Goal: Information Seeking & Learning: Learn about a topic

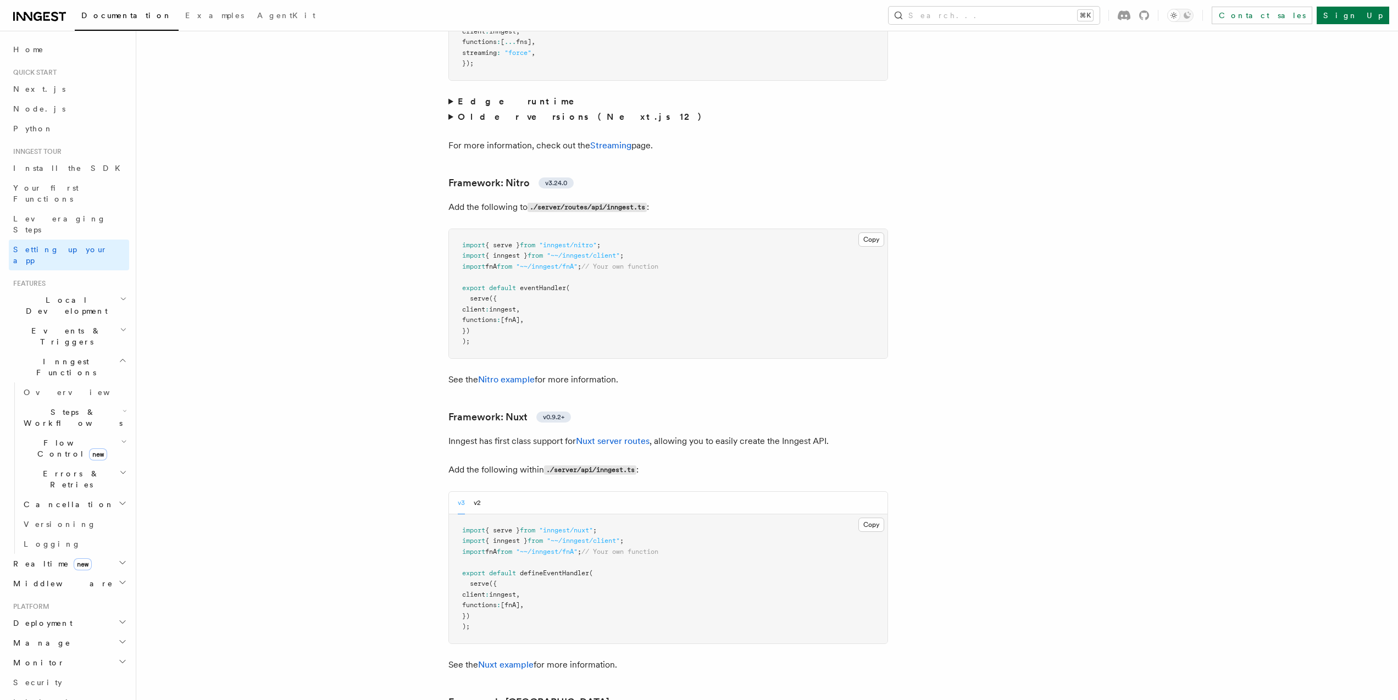
click at [56, 437] on span "Flow Control new" at bounding box center [70, 448] width 102 height 22
click at [58, 464] on link "Overview" at bounding box center [79, 474] width 99 height 20
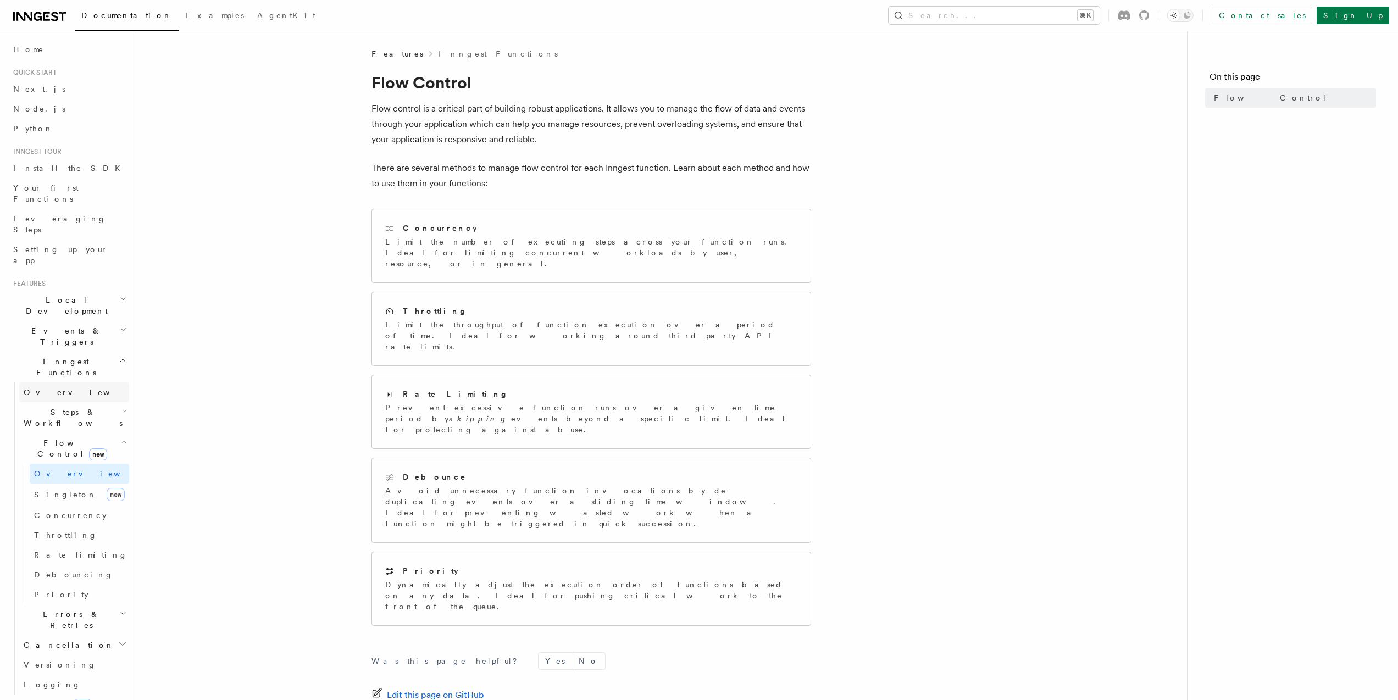
click at [60, 383] on link "Overview" at bounding box center [74, 393] width 110 height 20
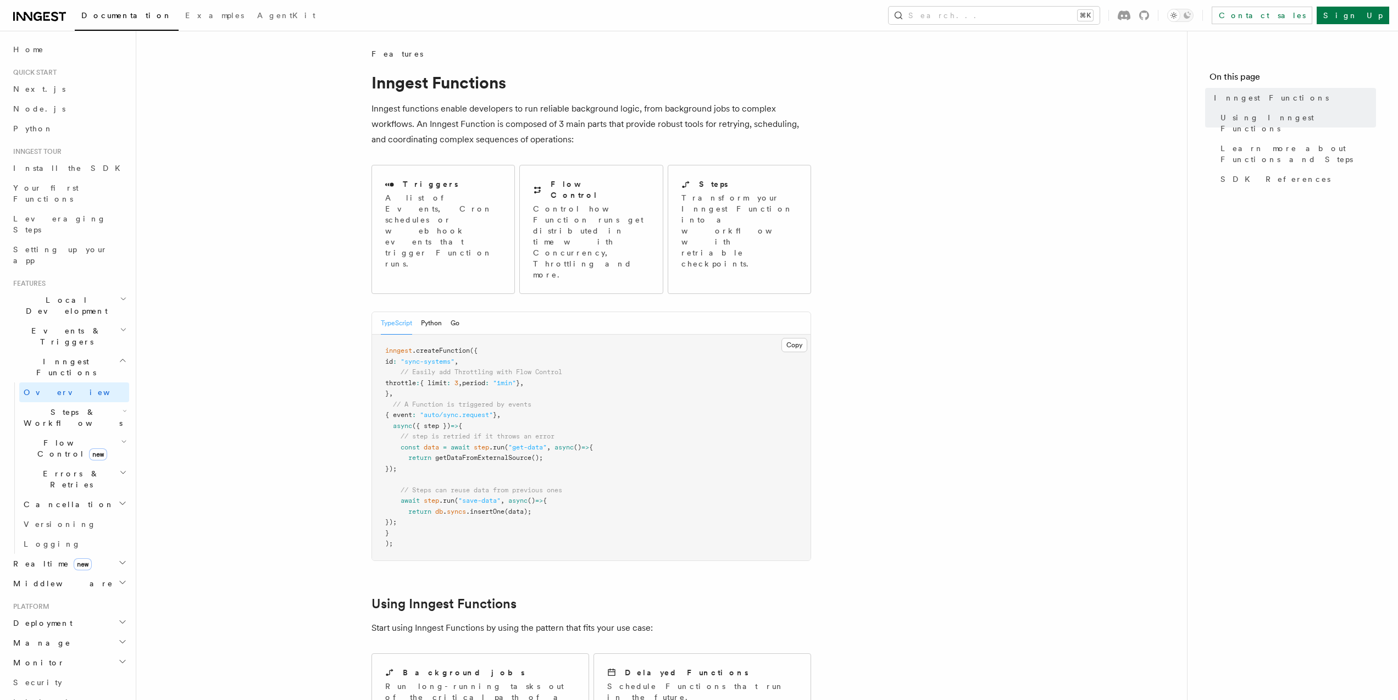
click at [57, 295] on span "Local Development" at bounding box center [64, 306] width 111 height 22
click at [52, 321] on h2 "Events & Triggers" at bounding box center [69, 336] width 120 height 31
click at [47, 357] on span "Overview" at bounding box center [80, 361] width 113 height 9
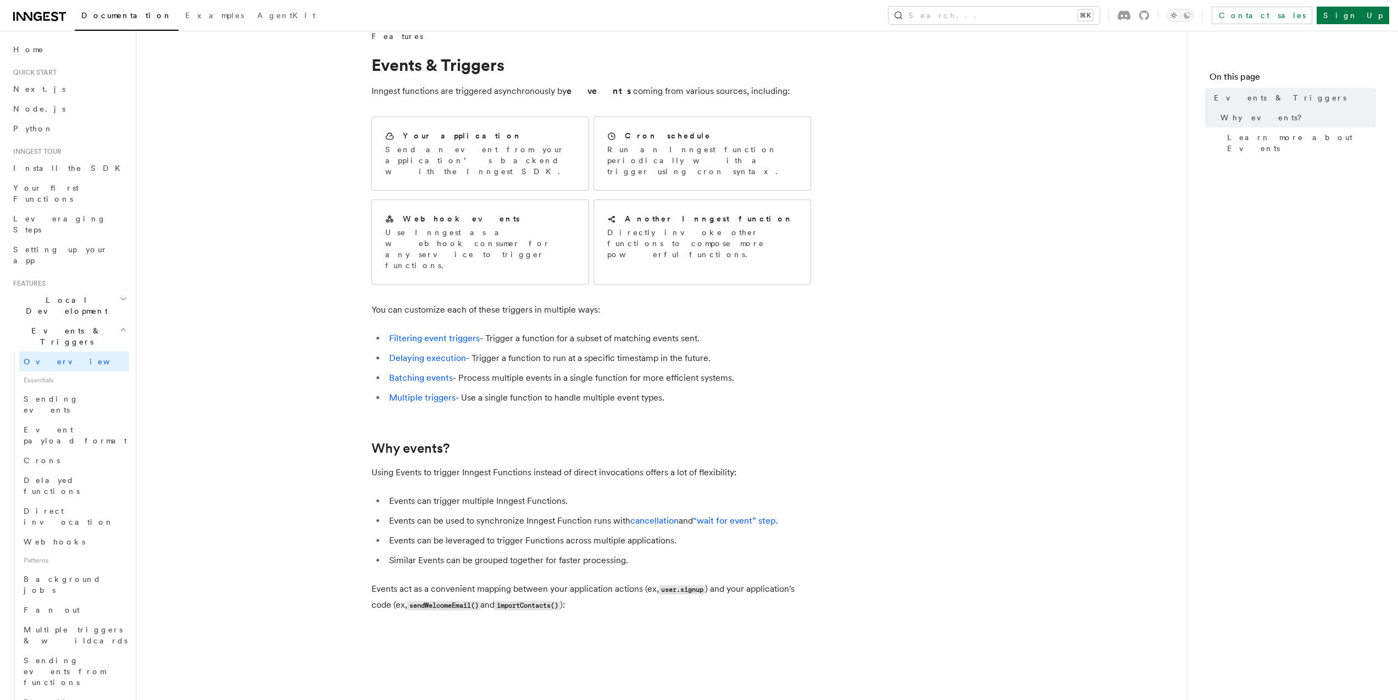
scroll to position [18, 0]
click at [96, 321] on h2 "Events & Triggers" at bounding box center [69, 336] width 120 height 31
click at [106, 290] on h2 "Local Development" at bounding box center [69, 305] width 120 height 31
click at [54, 326] on span "Overview" at bounding box center [80, 330] width 113 height 9
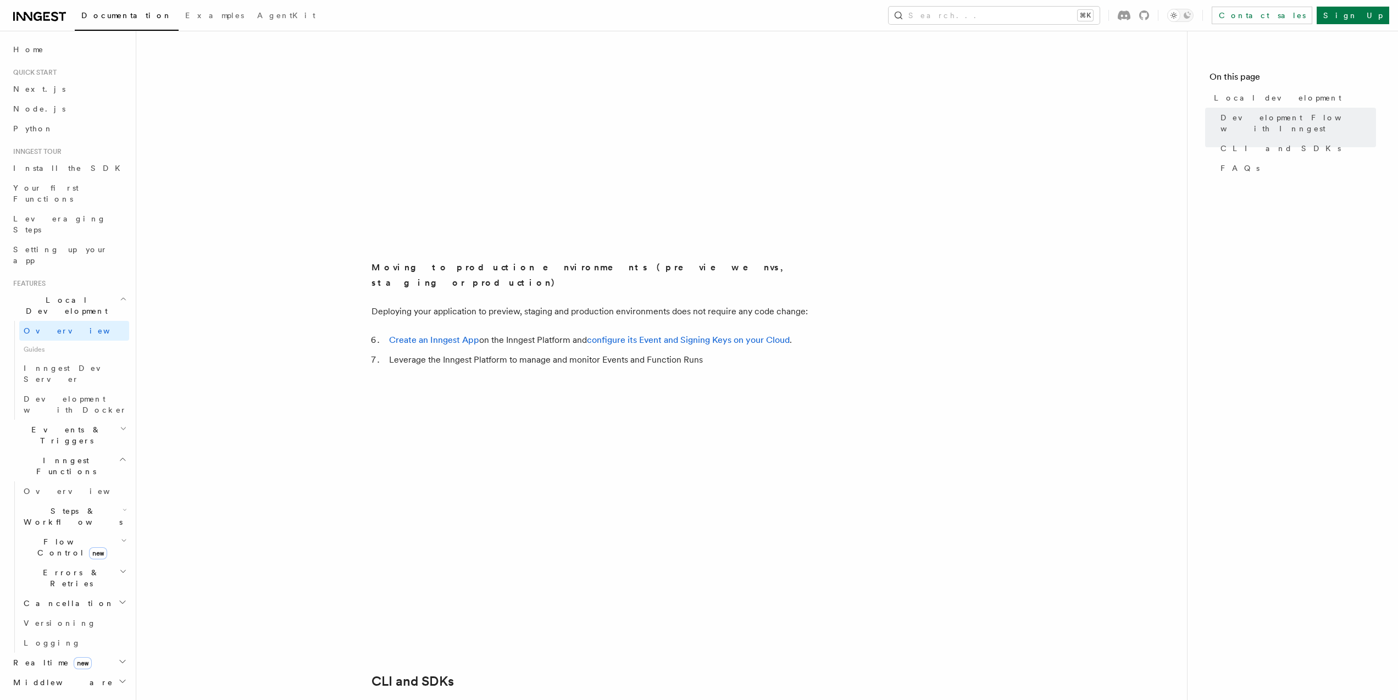
scroll to position [833, 0]
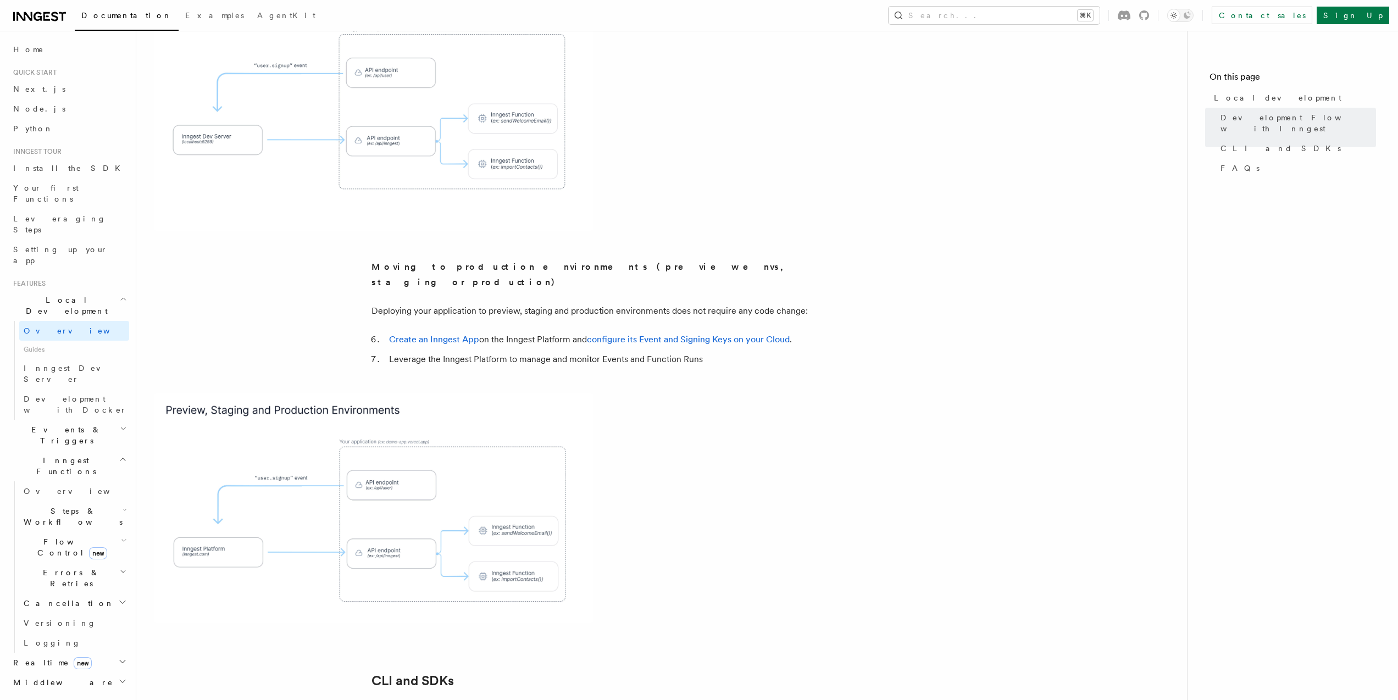
click at [97, 290] on h2 "Local Development" at bounding box center [69, 305] width 120 height 31
click at [70, 356] on span "Inngest Functions" at bounding box center [64, 367] width 110 height 22
click at [43, 407] on span "Middleware" at bounding box center [61, 412] width 104 height 11
click at [46, 428] on span "Overview" at bounding box center [80, 432] width 113 height 9
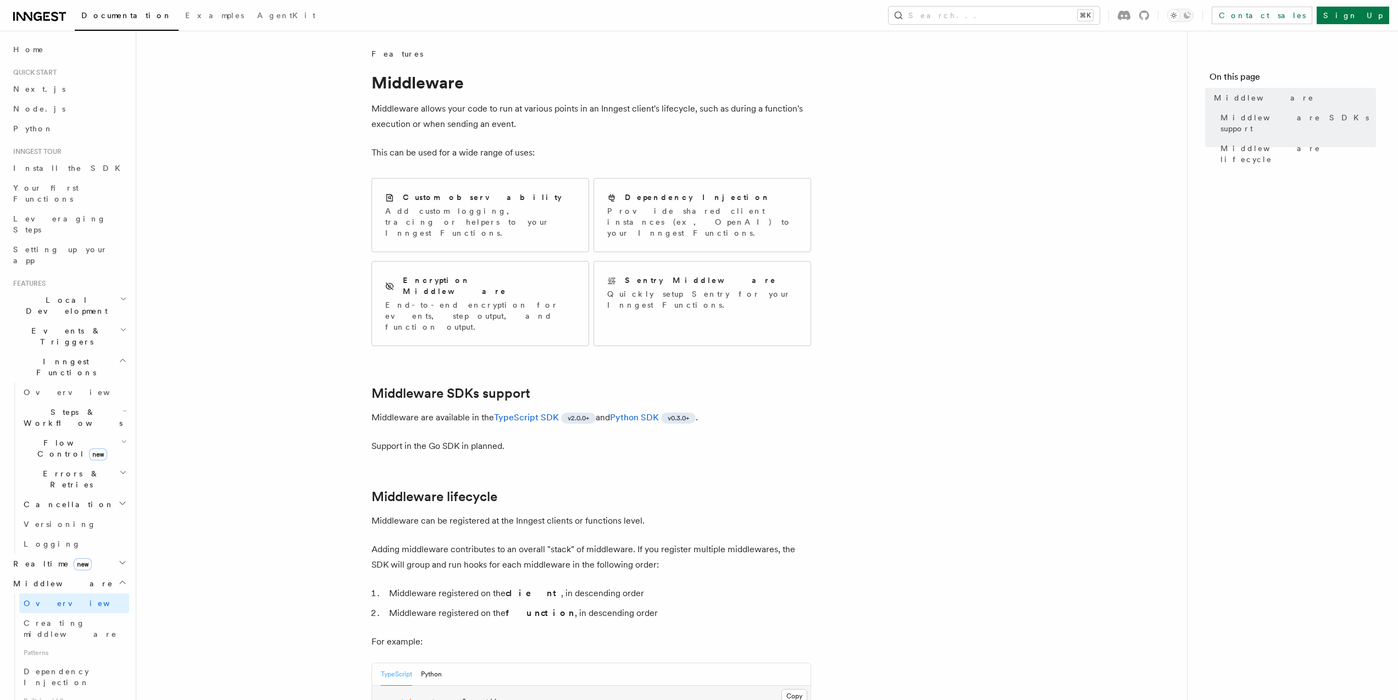
click at [955, 300] on article "Features Middleware Middleware allows your code to run at various points in an …" at bounding box center [662, 614] width 1016 height 1132
